Goal: Check status: Check status

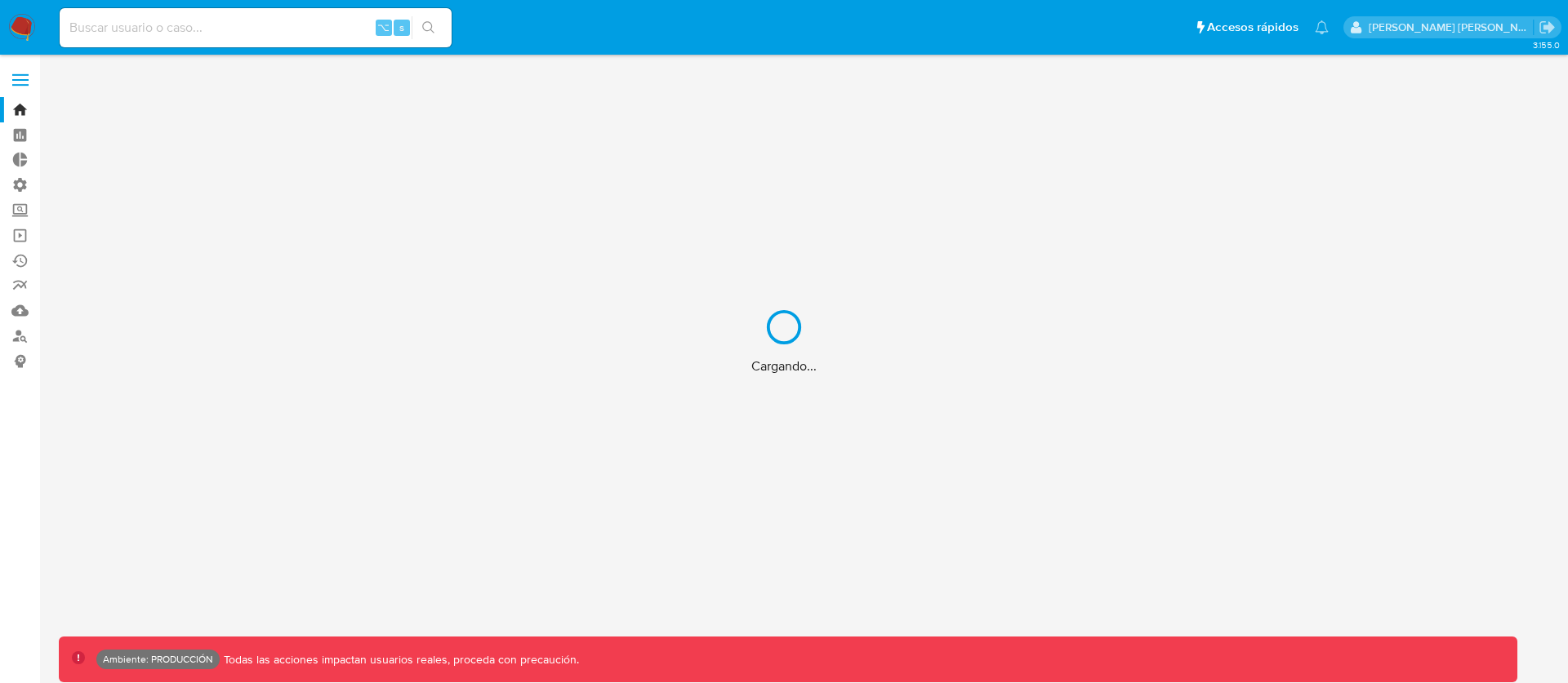
click at [201, 19] on div "Cargando..." at bounding box center [784, 342] width 1568 height 683
click at [197, 22] on div "Cargando..." at bounding box center [784, 342] width 1568 height 683
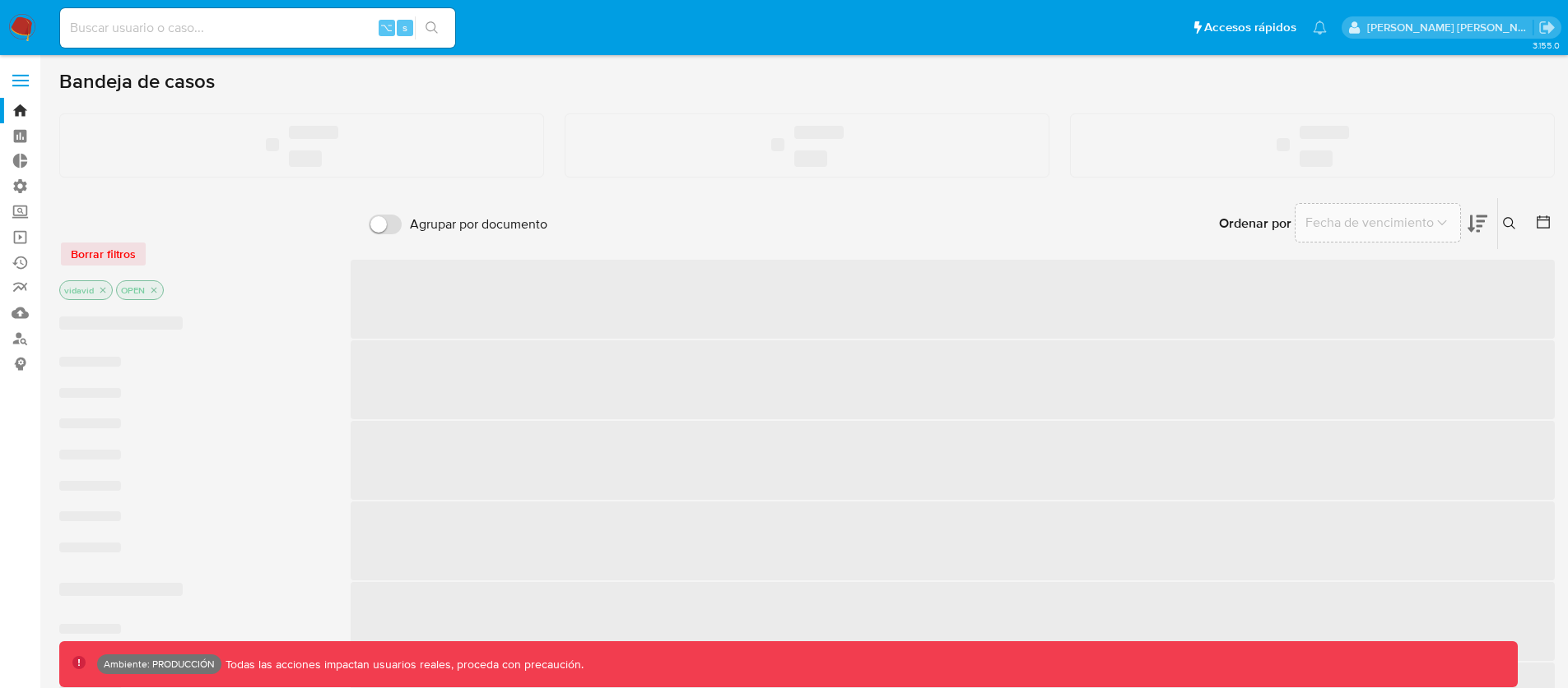
click at [198, 27] on input at bounding box center [257, 28] width 395 height 22
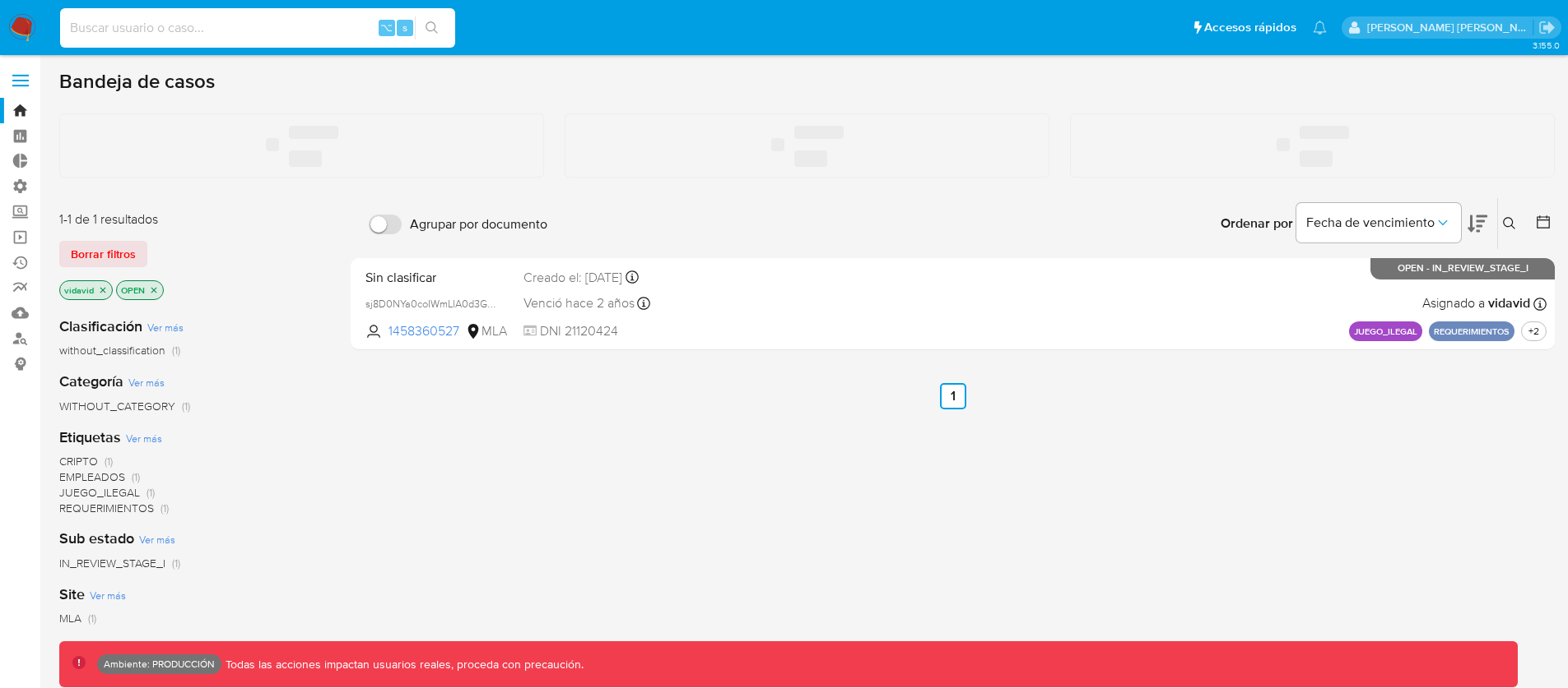
paste input "2288275965"
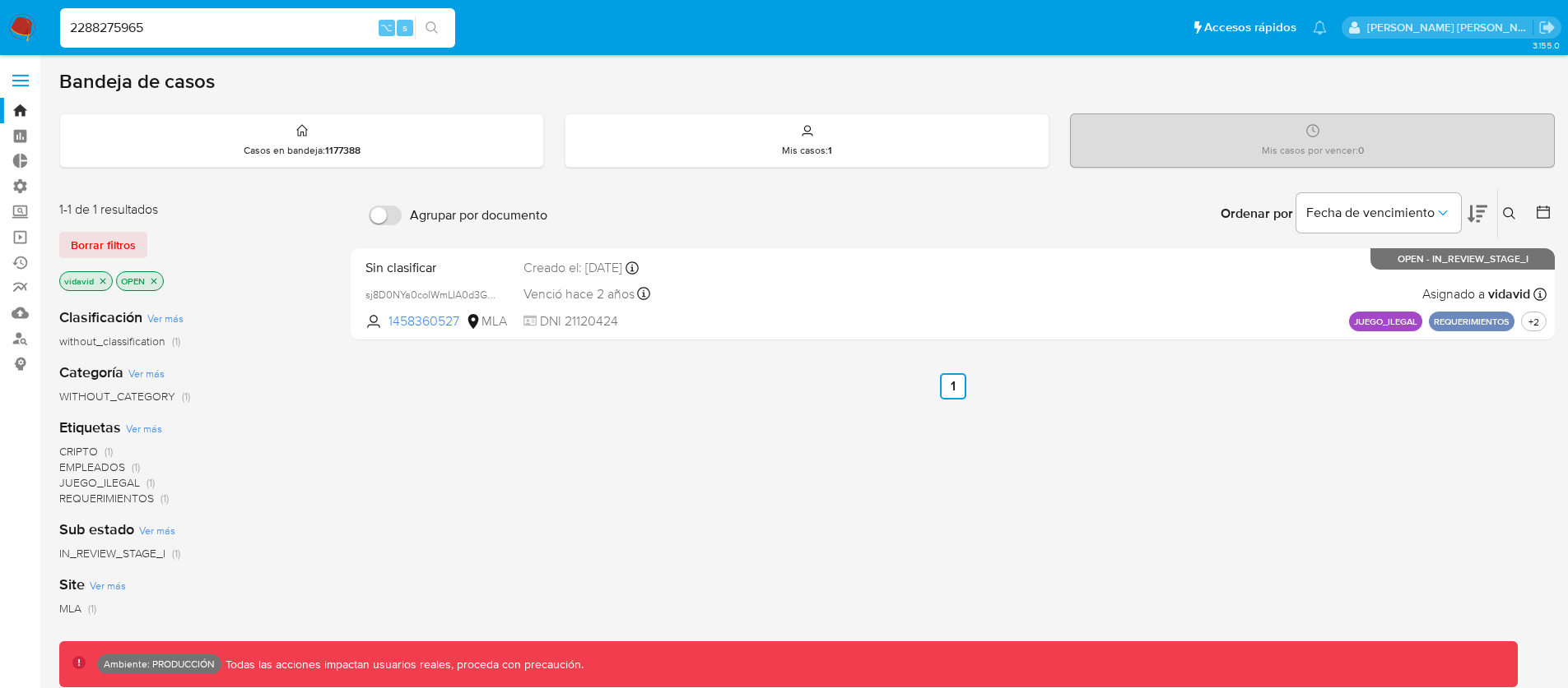
type input "2288275965"
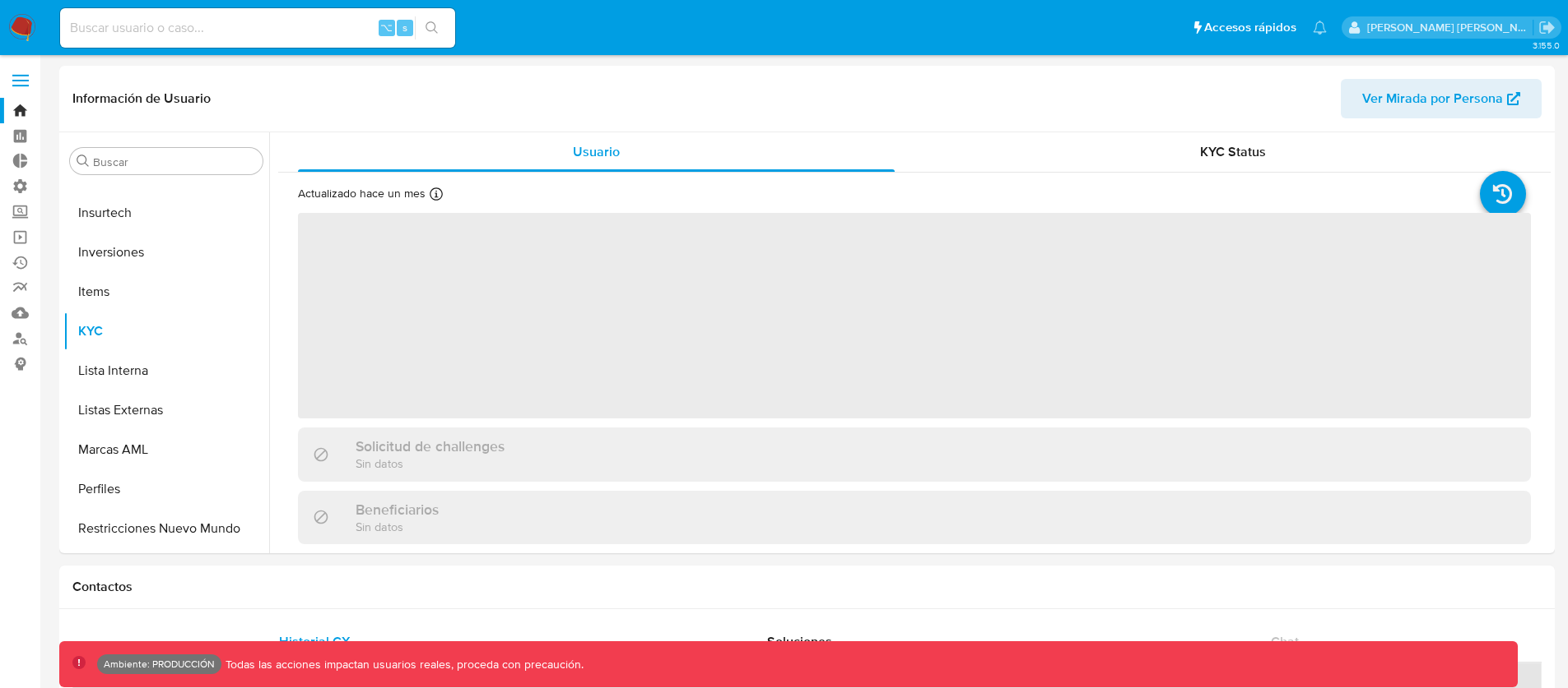
scroll to position [774, 0]
select select "10"
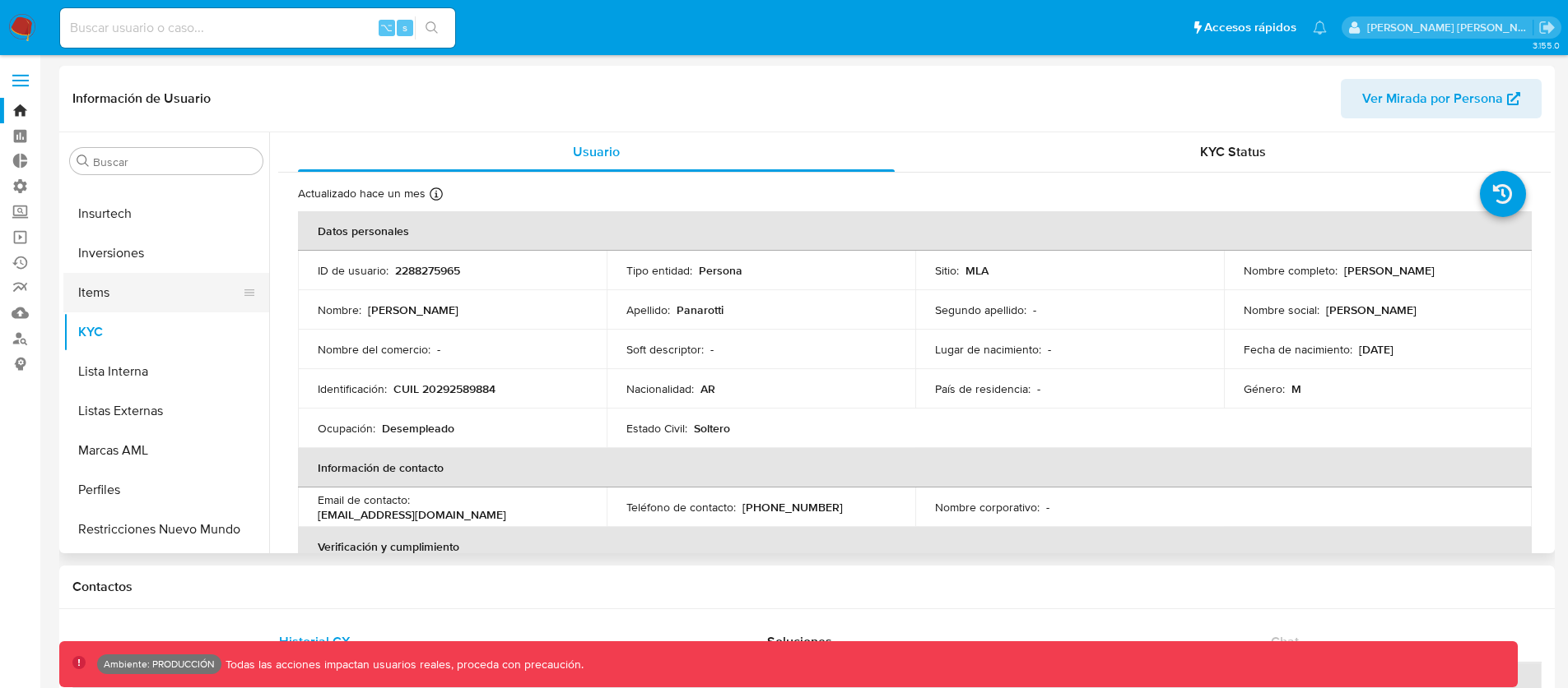
scroll to position [736, 0]
click at [116, 257] on button "Inversiones" at bounding box center [160, 254] width 193 height 39
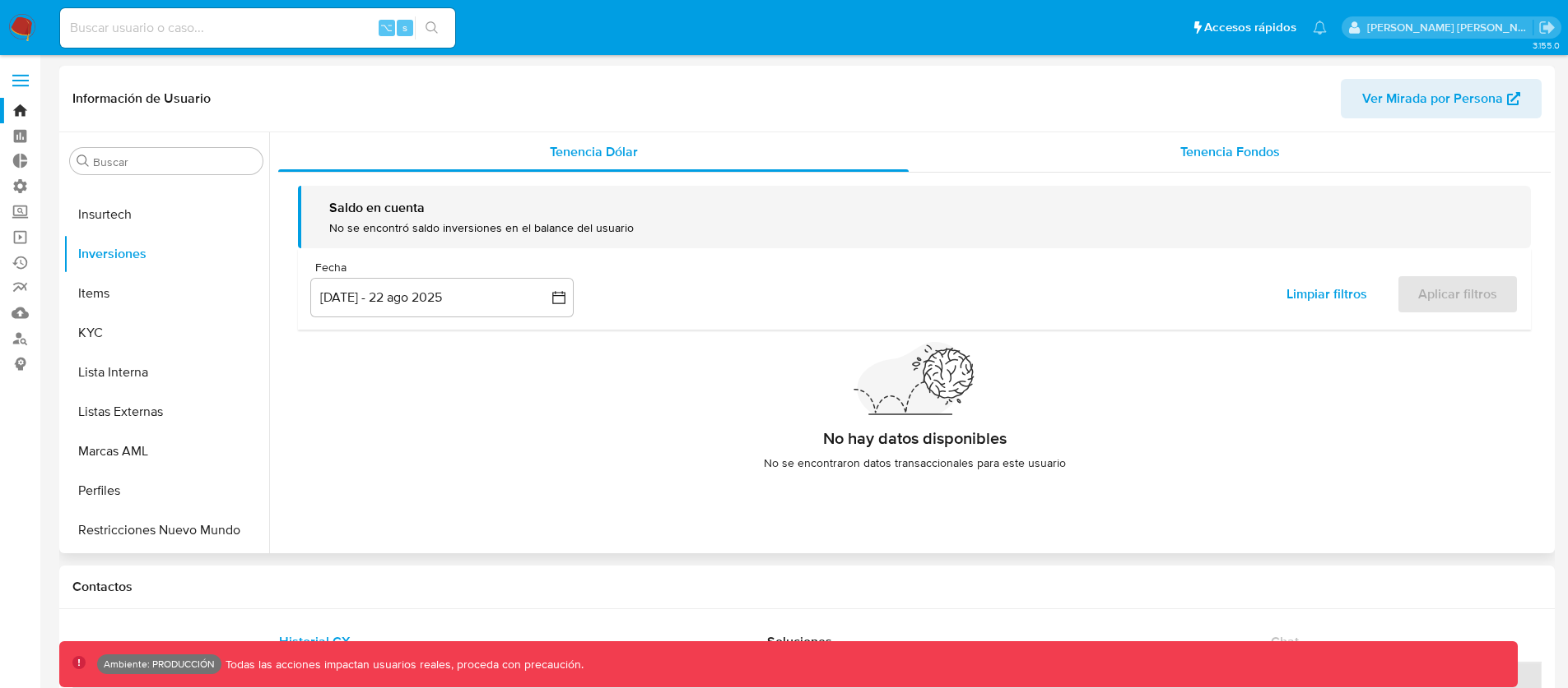
click at [1170, 159] on div "Tenencia Fondos" at bounding box center [1230, 152] width 642 height 39
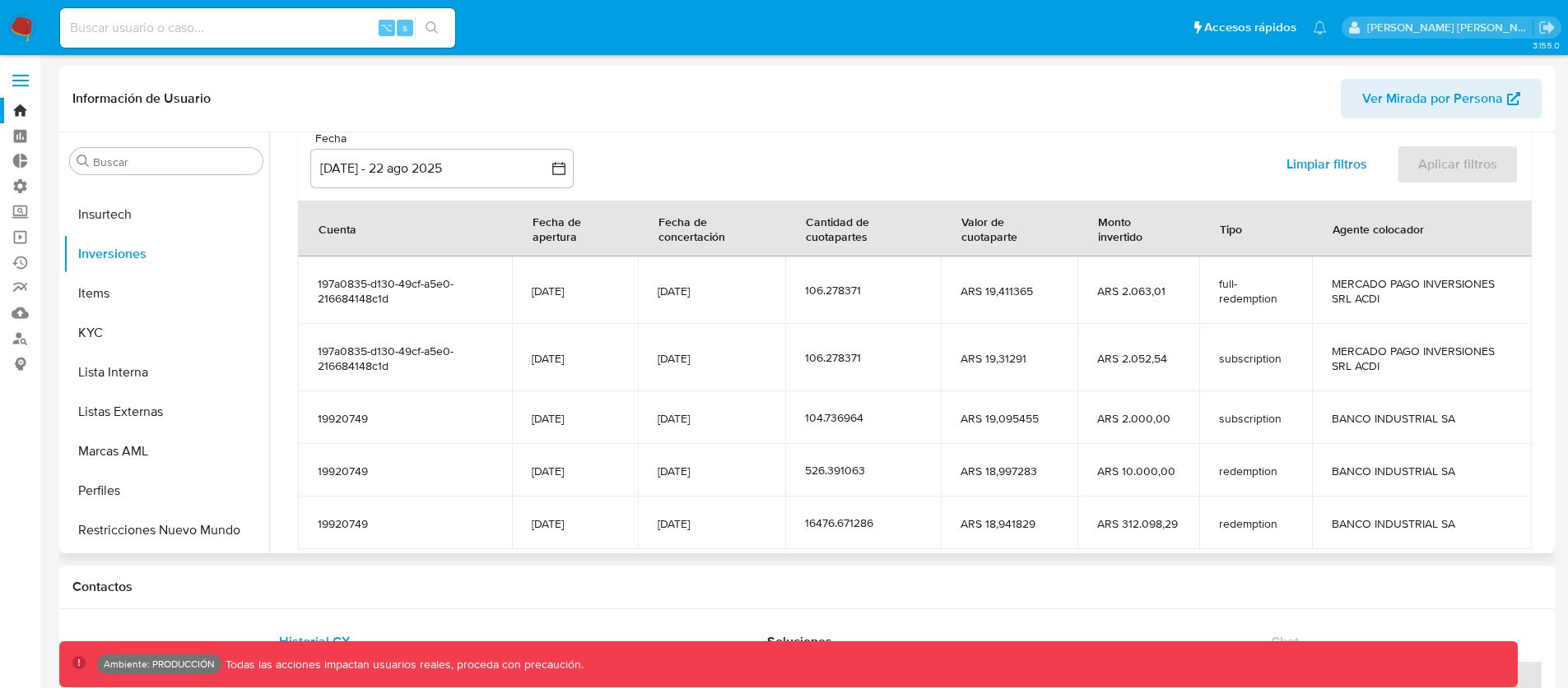
scroll to position [149, 0]
click at [774, 139] on div "Fecha inputDatePicker 25 may 2025 - 22 ago 2025 25-05-2025:22-08-2025 Limpiar f…" at bounding box center [915, 161] width 1233 height 82
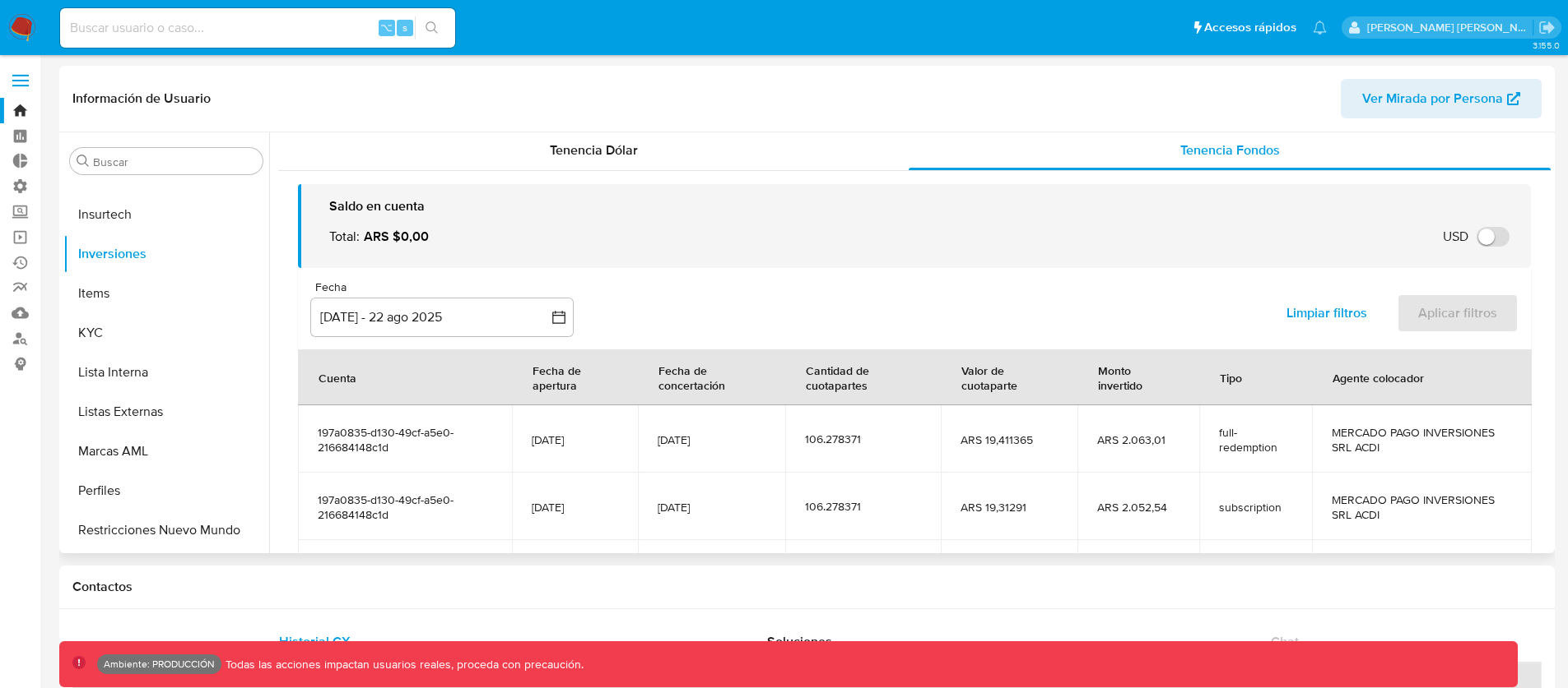
scroll to position [0, 0]
click at [619, 151] on span "Tenencia Dólar" at bounding box center [593, 151] width 88 height 19
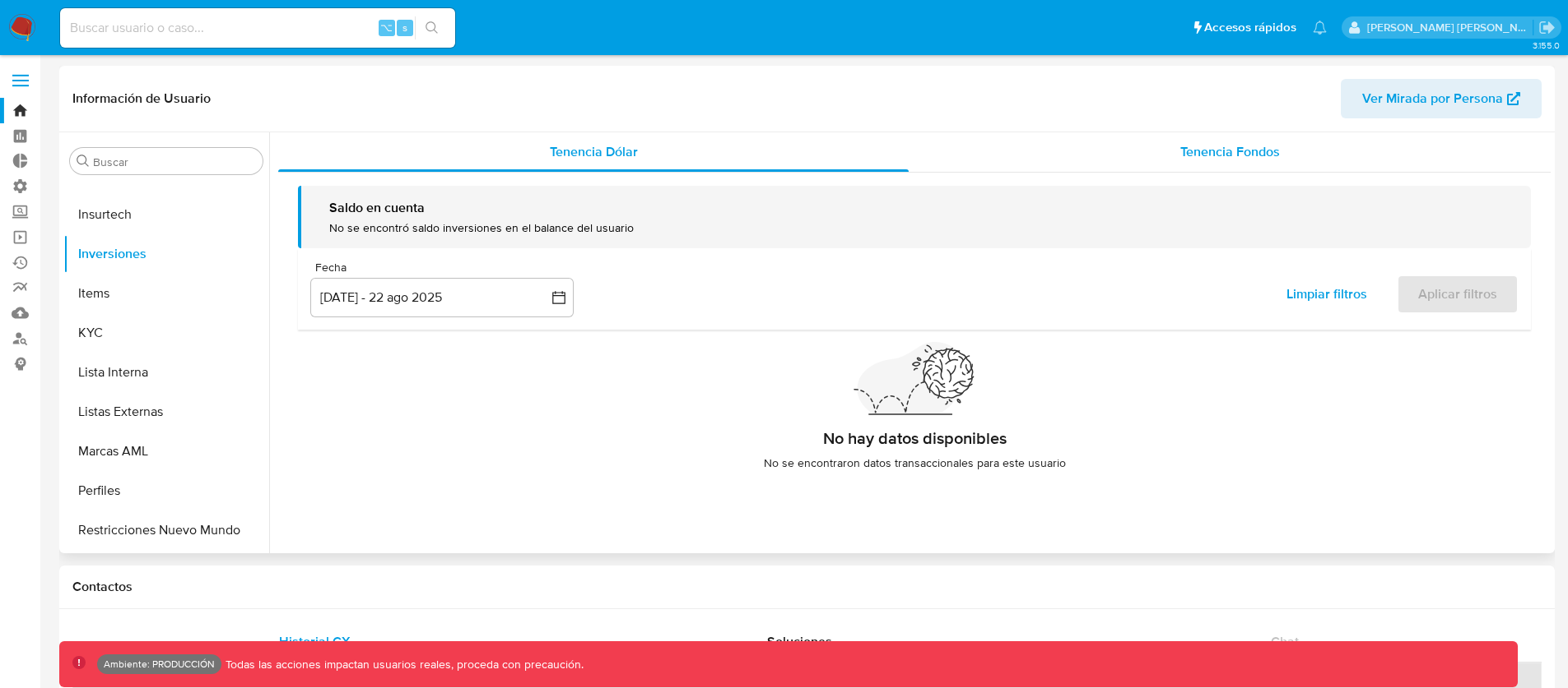
click at [1026, 154] on div "Tenencia Fondos" at bounding box center [1230, 152] width 642 height 39
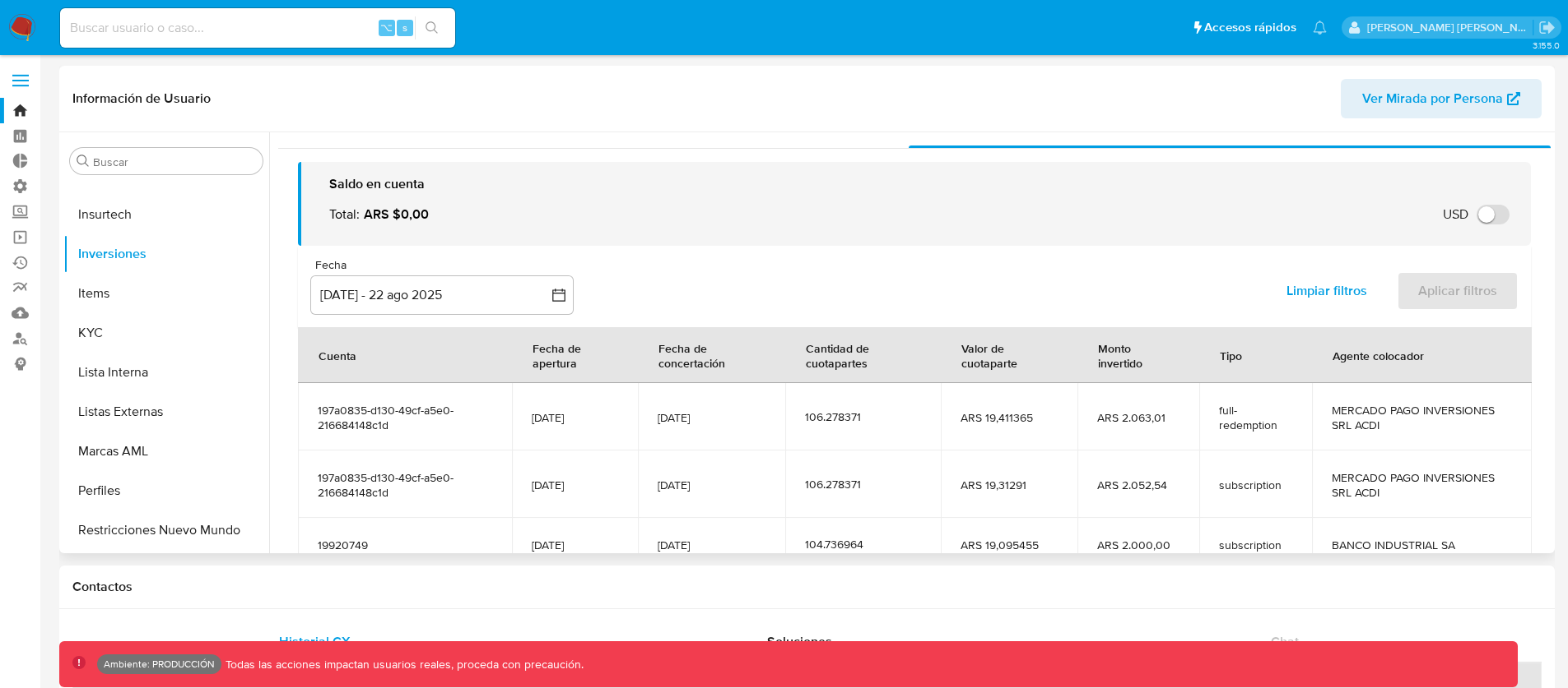
scroll to position [59, 0]
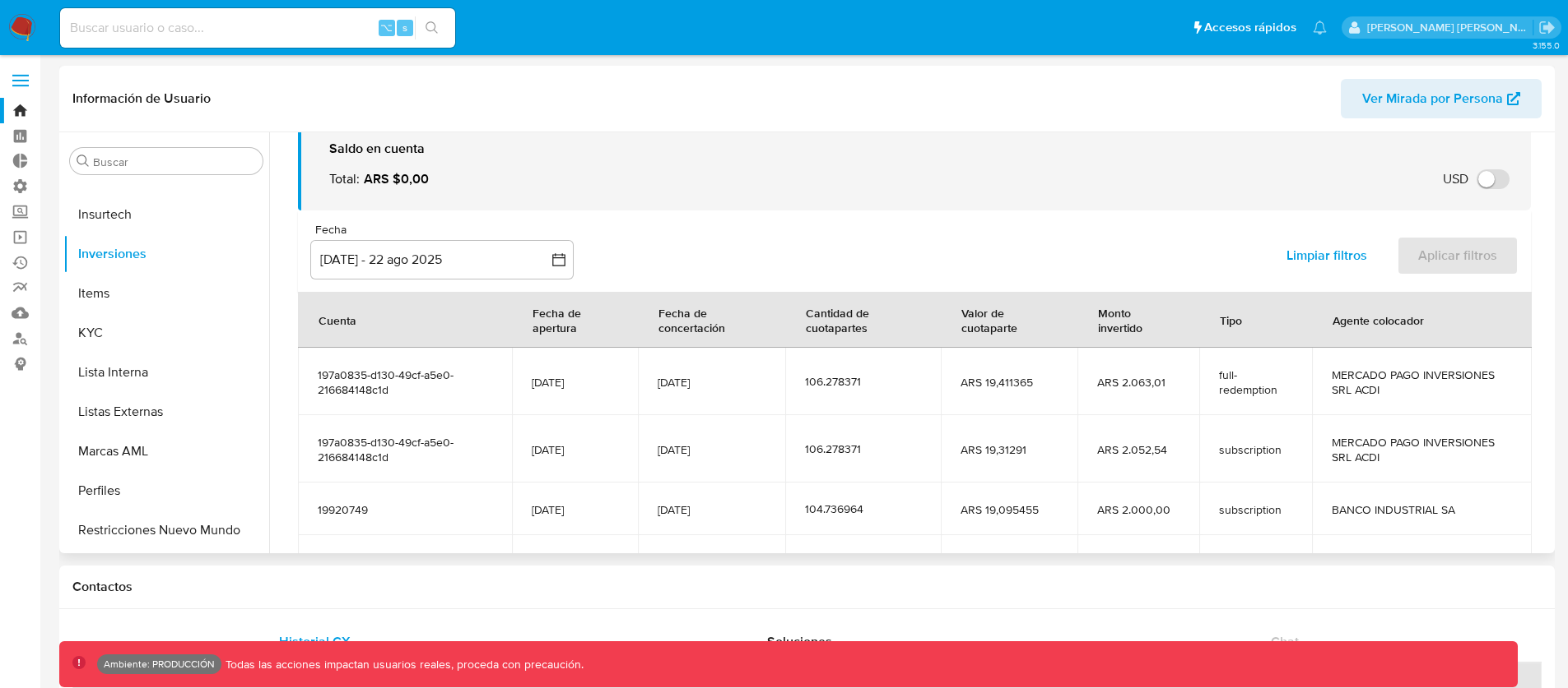
click at [720, 275] on div "Fecha inputDatePicker 25 may 2025 - 22 ago 2025 25-05-2025:22-08-2025 Limpiar f…" at bounding box center [915, 251] width 1233 height 82
